Goal: Task Accomplishment & Management: Manage account settings

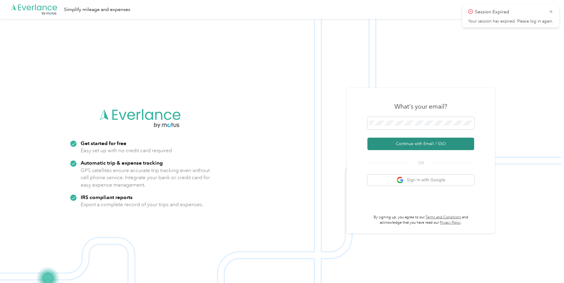
click at [405, 140] on button "Continue with Email / SSO" at bounding box center [420, 144] width 107 height 12
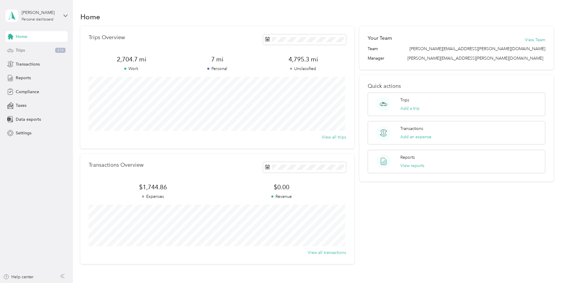
click at [35, 55] on div "Trips 614" at bounding box center [36, 50] width 62 height 11
